Goal: Transaction & Acquisition: Register for event/course

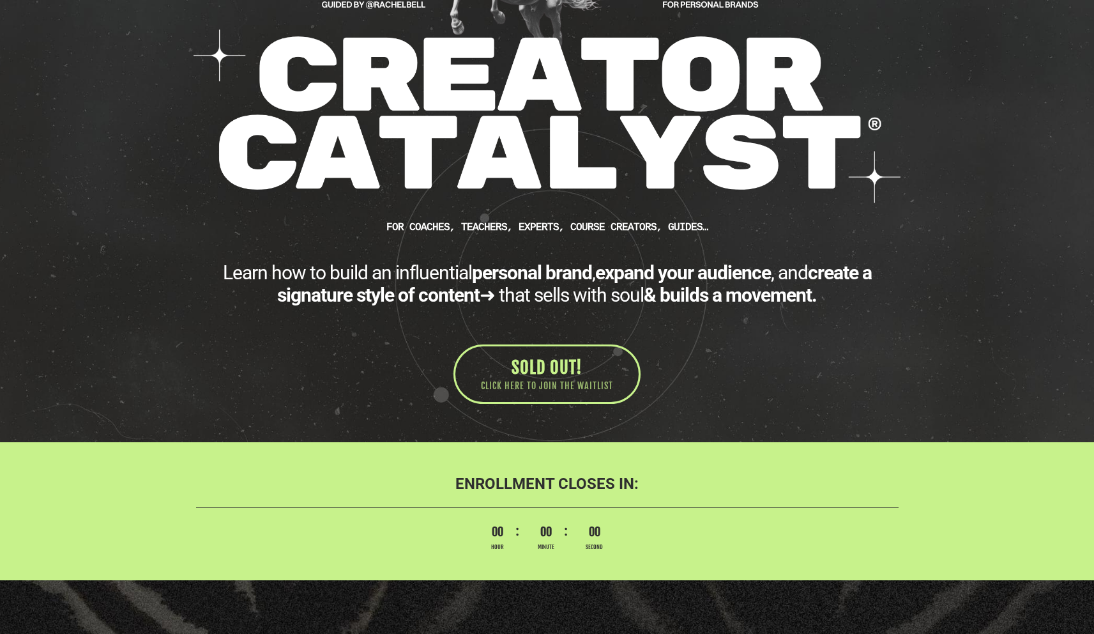
scroll to position [234, 0]
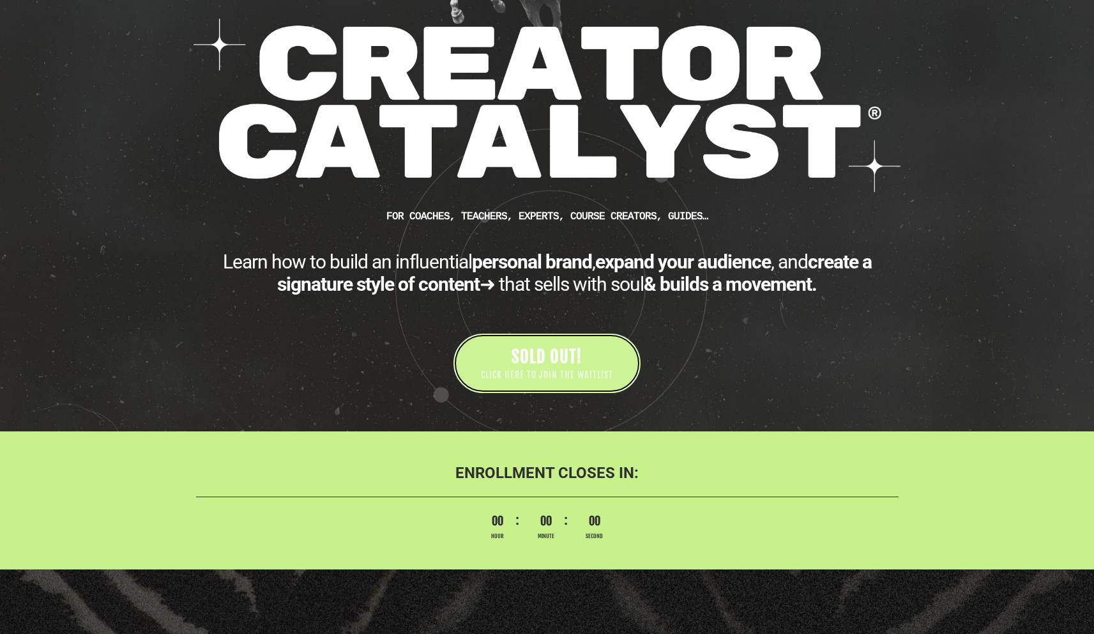
click at [523, 360] on span "SOLD OUT!" at bounding box center [547, 356] width 71 height 20
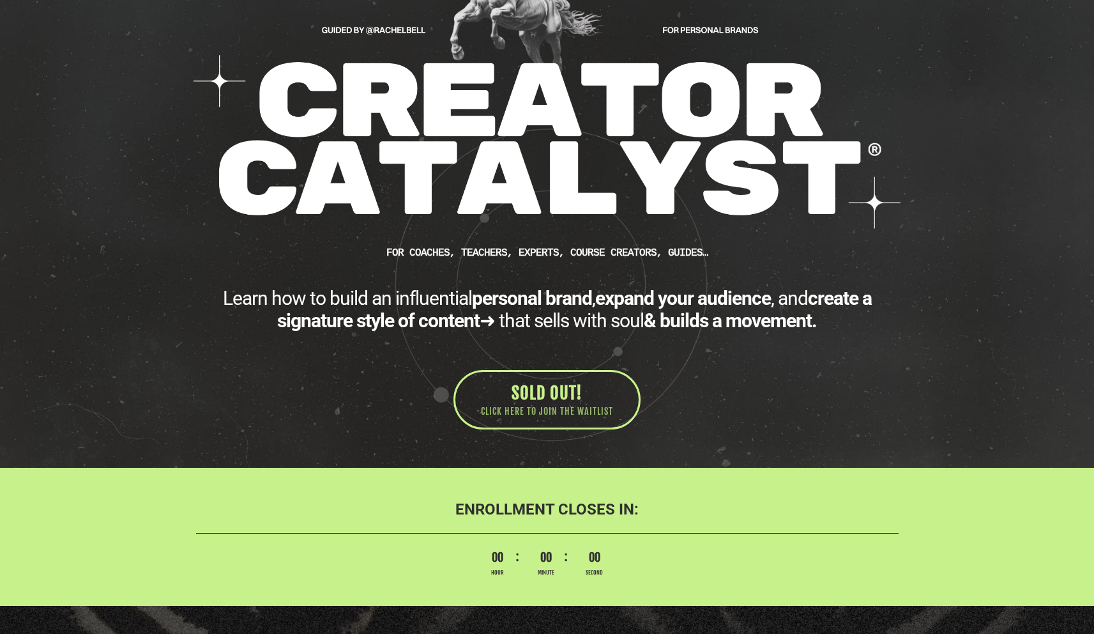
scroll to position [234, 0]
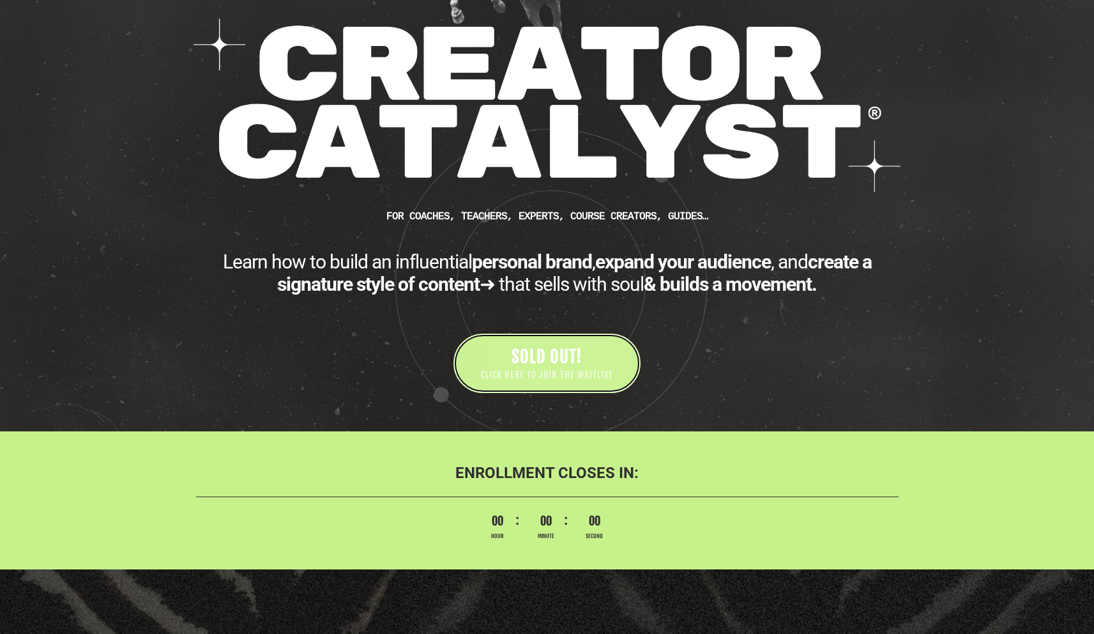
click at [487, 371] on span "CLICK HERE TO JOIN THE WAITLIST" at bounding box center [547, 375] width 132 height 13
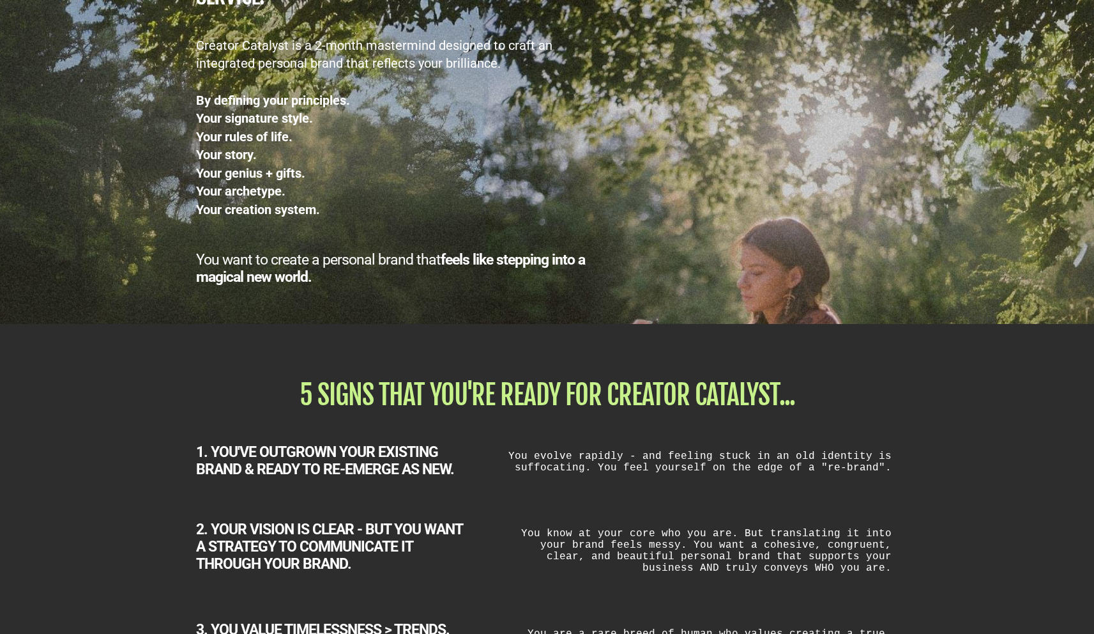
scroll to position [1874, 0]
